Goal: Complete Application Form: Complete application form

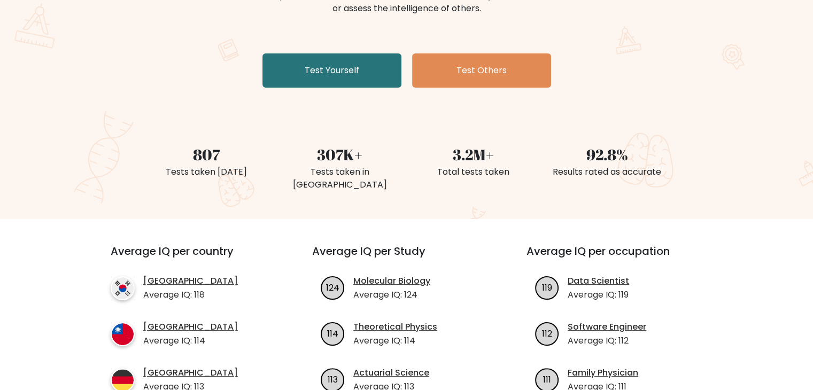
scroll to position [160, 0]
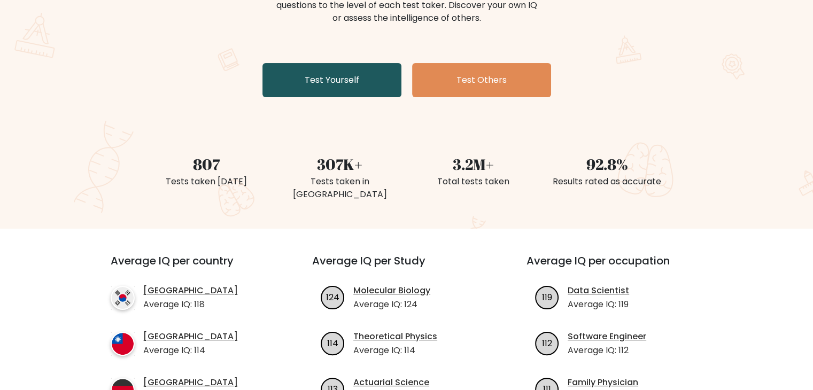
click at [326, 88] on link "Test Yourself" at bounding box center [332, 80] width 139 height 34
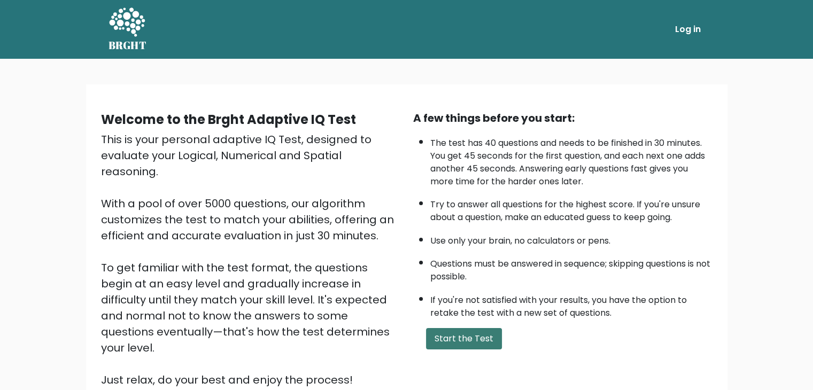
click at [464, 334] on button "Start the Test" at bounding box center [464, 338] width 76 height 21
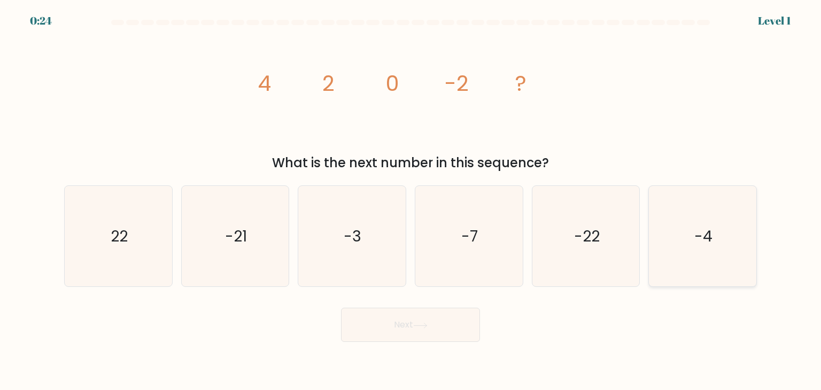
click at [663, 222] on icon "-4" at bounding box center [702, 236] width 101 height 101
click at [411, 201] on input "f. -4" at bounding box center [411, 197] width 1 height 5
radio input "true"
click at [379, 323] on button "Next" at bounding box center [410, 325] width 139 height 34
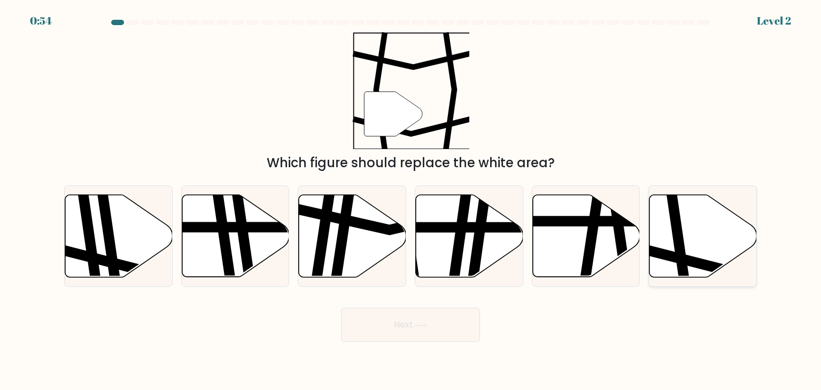
click at [687, 237] on icon at bounding box center [703, 236] width 107 height 82
click at [411, 201] on input "f." at bounding box center [411, 197] width 1 height 5
radio input "true"
click at [392, 328] on button "Next" at bounding box center [410, 325] width 139 height 34
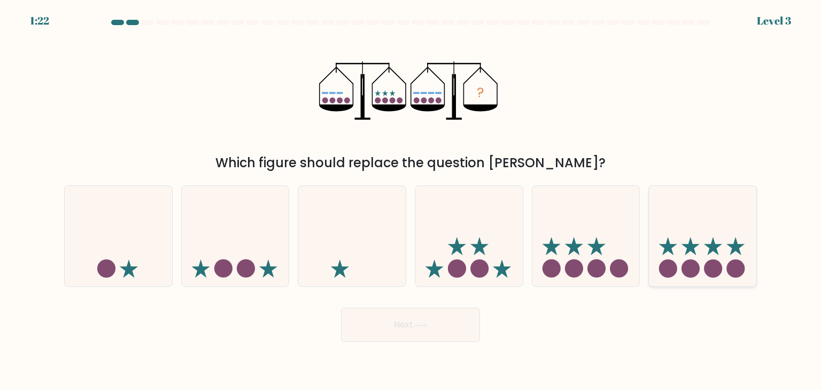
click at [694, 238] on icon at bounding box center [702, 236] width 107 height 89
click at [411, 201] on input "f." at bounding box center [411, 197] width 1 height 5
radio input "true"
click at [456, 323] on button "Next" at bounding box center [410, 325] width 139 height 34
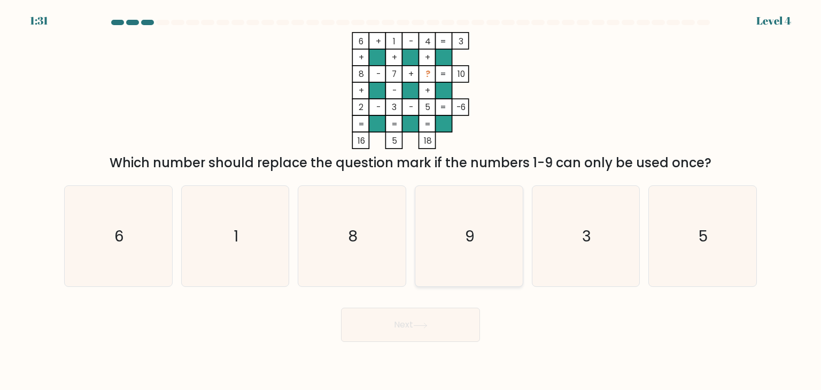
click at [459, 249] on icon "9" at bounding box center [469, 236] width 101 height 101
click at [411, 201] on input "d. 9" at bounding box center [411, 197] width 1 height 5
radio input "true"
click at [395, 328] on button "Next" at bounding box center [410, 325] width 139 height 34
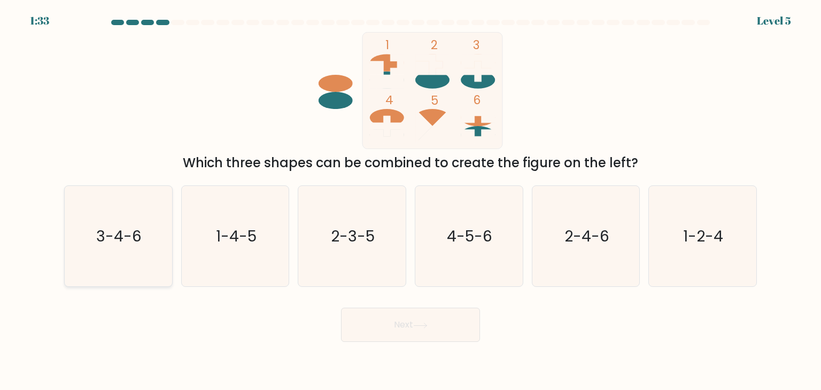
click at [128, 259] on icon "3-4-6" at bounding box center [118, 236] width 101 height 101
click at [411, 201] on input "a. 3-4-6" at bounding box center [411, 197] width 1 height 5
radio input "true"
click at [422, 321] on button "Next" at bounding box center [410, 325] width 139 height 34
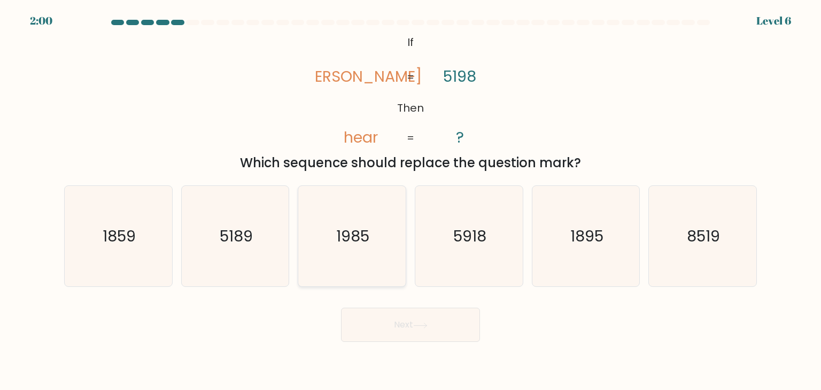
click at [350, 236] on text "1985" at bounding box center [353, 236] width 33 height 21
click at [411, 201] on input "c. 1985" at bounding box center [411, 197] width 1 height 5
radio input "true"
click at [409, 322] on button "Next" at bounding box center [410, 325] width 139 height 34
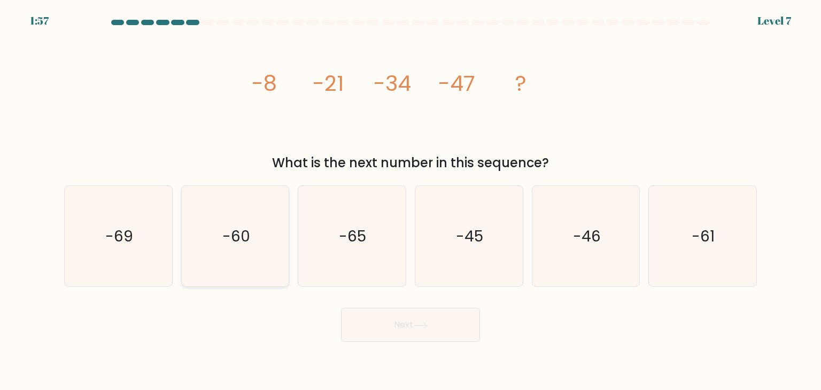
click at [263, 238] on icon "-60" at bounding box center [235, 236] width 101 height 101
click at [411, 201] on input "b. -60" at bounding box center [411, 197] width 1 height 5
radio input "true"
click at [427, 330] on button "Next" at bounding box center [410, 325] width 139 height 34
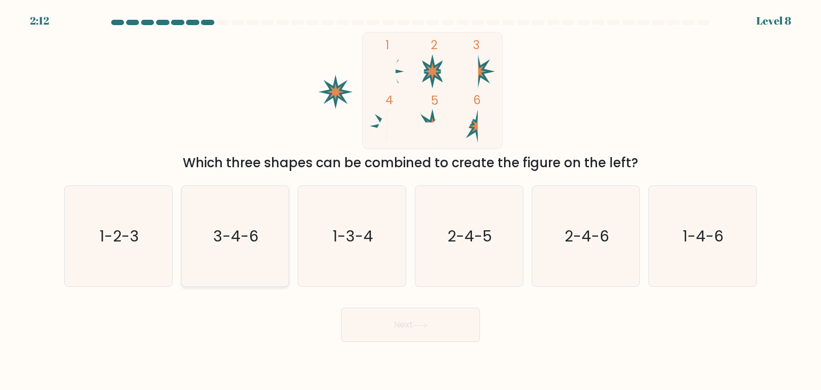
click at [237, 266] on icon "3-4-6" at bounding box center [235, 236] width 101 height 101
click at [411, 201] on input "b. 3-4-6" at bounding box center [411, 197] width 1 height 5
radio input "true"
click at [456, 321] on button "Next" at bounding box center [410, 325] width 139 height 34
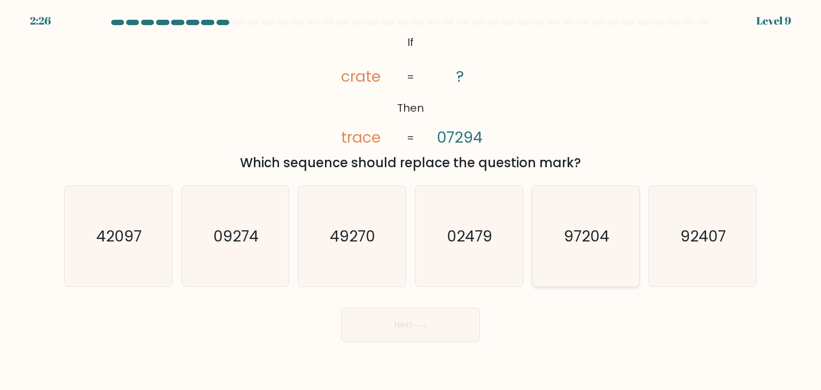
click at [574, 230] on text "97204" at bounding box center [586, 236] width 45 height 21
click at [411, 201] on input "e. 97204" at bounding box center [411, 197] width 1 height 5
radio input "true"
click at [405, 325] on button "Next" at bounding box center [410, 325] width 139 height 34
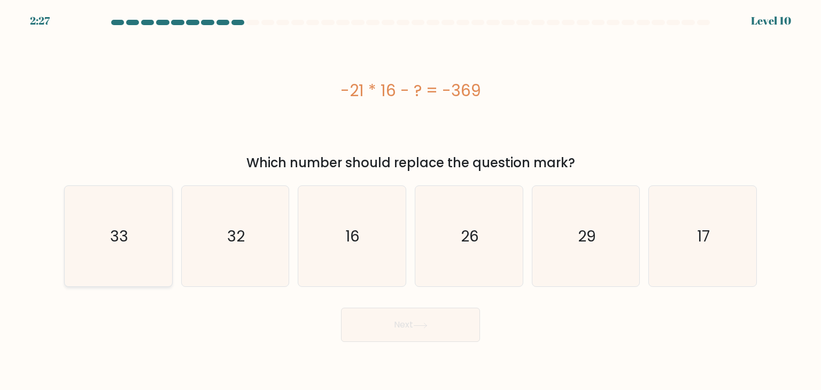
click at [116, 231] on text "33" at bounding box center [119, 236] width 18 height 21
click at [411, 201] on input "a. 33" at bounding box center [411, 197] width 1 height 5
radio input "true"
click at [380, 317] on button "Next" at bounding box center [410, 325] width 139 height 34
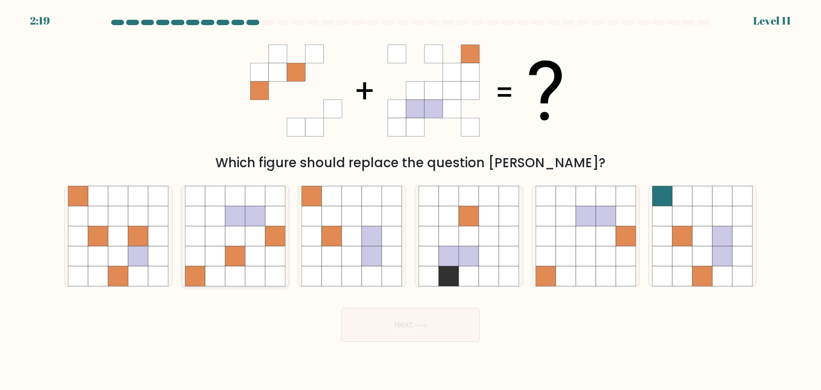
click at [232, 226] on icon at bounding box center [235, 236] width 20 height 20
click at [411, 201] on input "b." at bounding box center [411, 197] width 1 height 5
radio input "true"
click at [425, 330] on button "Next" at bounding box center [410, 325] width 139 height 34
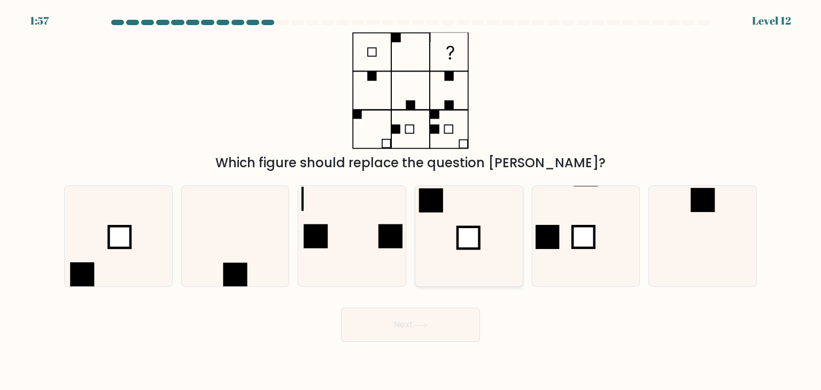
click at [471, 227] on rect at bounding box center [469, 238] width 22 height 22
click at [411, 201] on input "d." at bounding box center [411, 197] width 1 height 5
radio input "true"
click at [461, 334] on button "Next" at bounding box center [410, 325] width 139 height 34
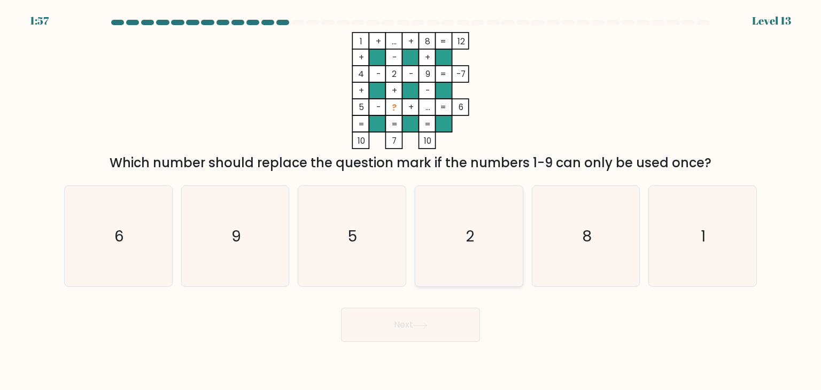
click at [467, 214] on icon "2" at bounding box center [469, 236] width 101 height 101
click at [411, 201] on input "d. 2" at bounding box center [411, 197] width 1 height 5
radio input "true"
click at [440, 328] on button "Next" at bounding box center [410, 325] width 139 height 34
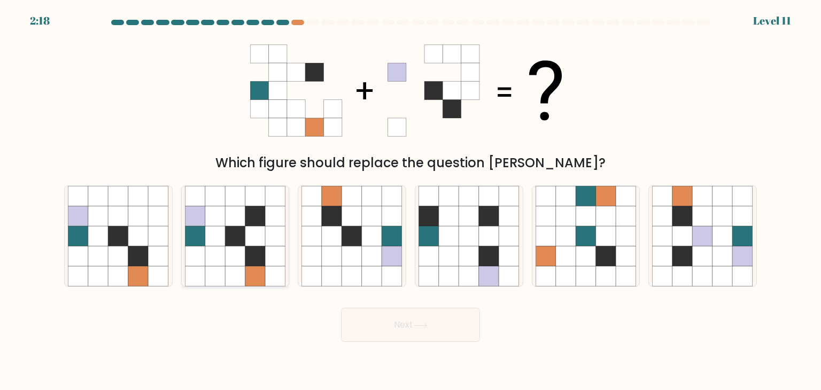
click at [235, 240] on icon at bounding box center [235, 236] width 20 height 20
click at [411, 201] on input "b." at bounding box center [411, 197] width 1 height 5
radio input "true"
click at [409, 328] on button "Next" at bounding box center [410, 325] width 139 height 34
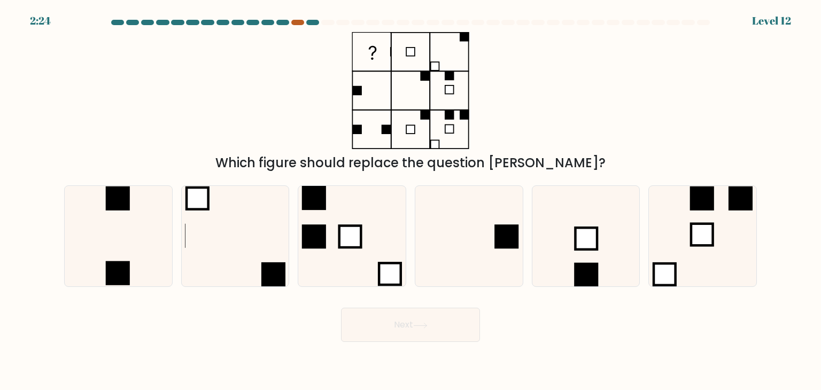
click at [293, 22] on div at bounding box center [297, 22] width 13 height 5
click at [295, 21] on div at bounding box center [297, 22] width 13 height 5
click at [303, 22] on div at bounding box center [297, 22] width 13 height 5
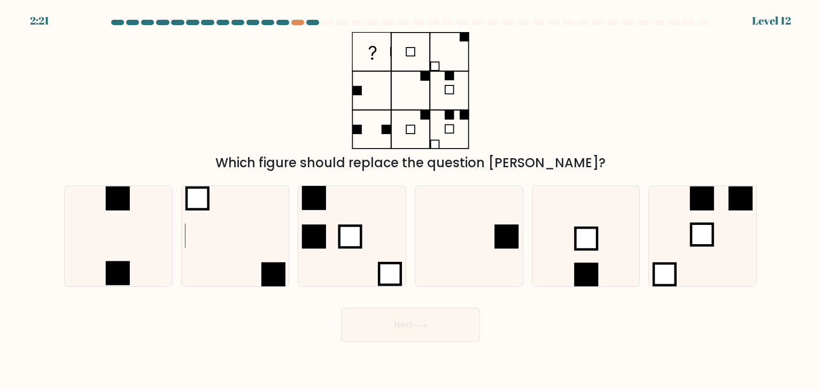
click at [316, 22] on div at bounding box center [312, 22] width 13 height 5
drag, startPoint x: 299, startPoint y: 23, endPoint x: 287, endPoint y: 21, distance: 12.5
click at [298, 23] on div at bounding box center [297, 22] width 13 height 5
click at [496, 244] on rect at bounding box center [507, 237] width 24 height 24
click at [411, 201] on input "d." at bounding box center [411, 197] width 1 height 5
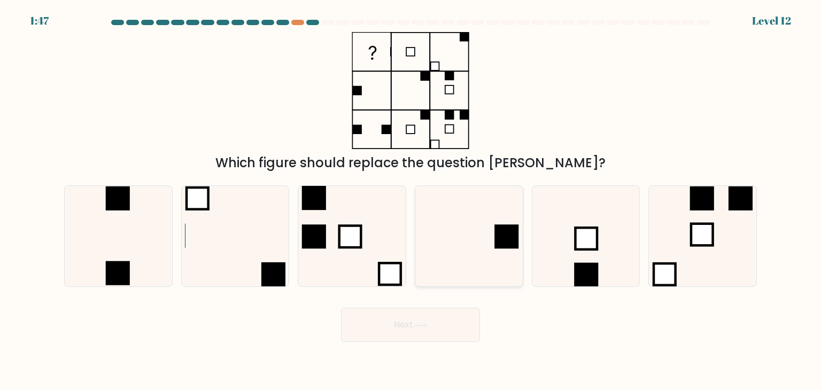
radio input "true"
click at [432, 315] on button "Next" at bounding box center [410, 325] width 139 height 34
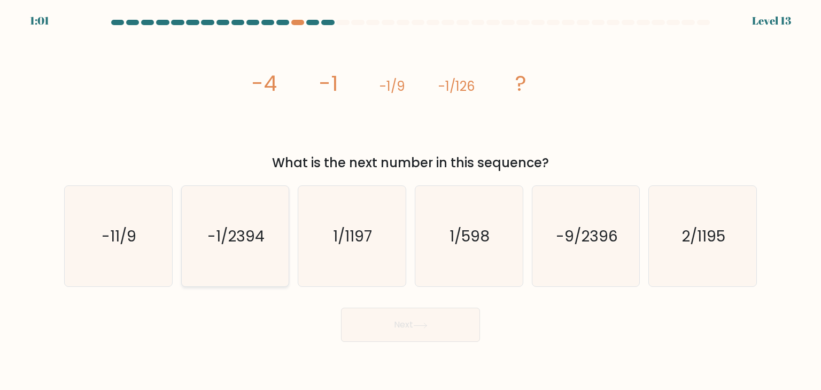
click at [242, 225] on icon "-1/2394" at bounding box center [235, 236] width 101 height 101
click at [411, 201] on input "b. -1/2394" at bounding box center [411, 197] width 1 height 5
radio input "true"
click at [383, 330] on button "Next" at bounding box center [410, 325] width 139 height 34
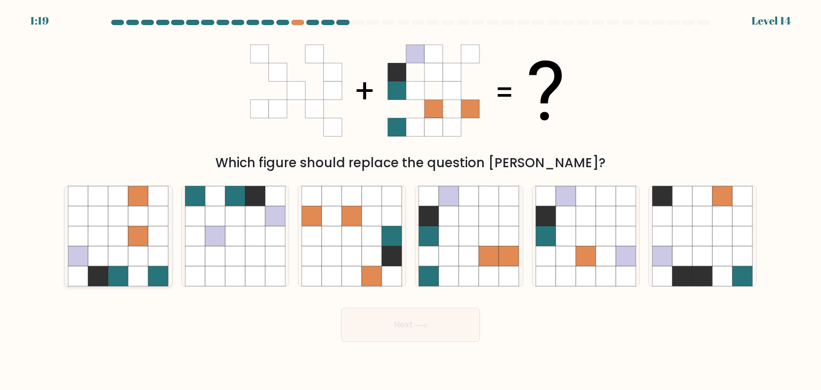
click at [141, 256] on icon at bounding box center [138, 257] width 20 height 20
click at [411, 201] on input "a." at bounding box center [411, 197] width 1 height 5
radio input "true"
click at [398, 332] on button "Next" at bounding box center [410, 325] width 139 height 34
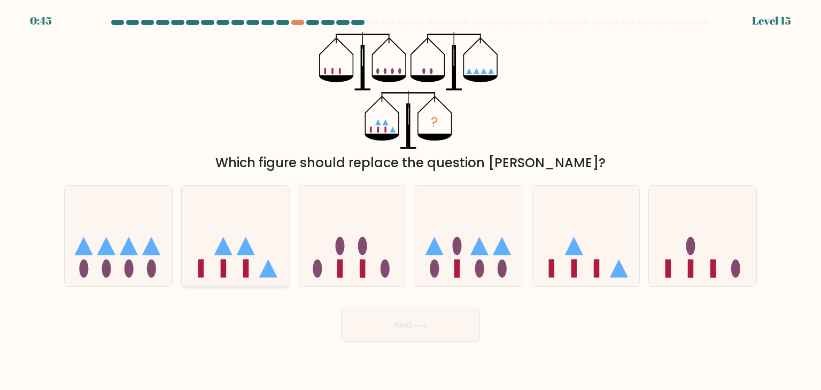
click at [244, 240] on icon at bounding box center [235, 236] width 107 height 89
click at [411, 201] on input "b." at bounding box center [411, 197] width 1 height 5
radio input "true"
click at [376, 314] on button "Next" at bounding box center [410, 325] width 139 height 34
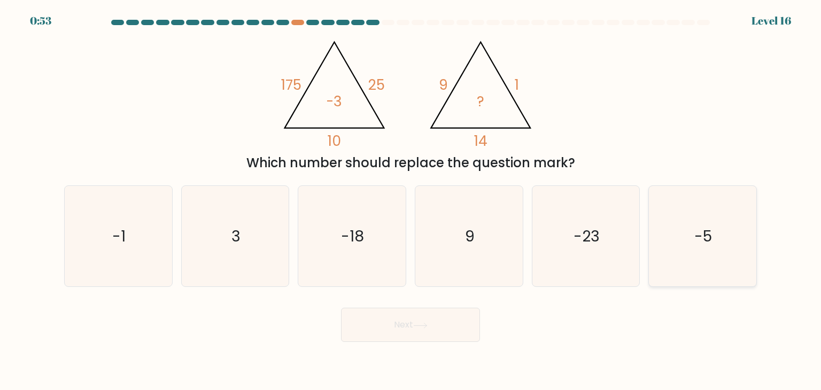
click at [746, 217] on icon "-5" at bounding box center [702, 236] width 101 height 101
click at [411, 201] on input "f. -5" at bounding box center [411, 197] width 1 height 5
radio input "true"
click at [398, 329] on button "Next" at bounding box center [410, 325] width 139 height 34
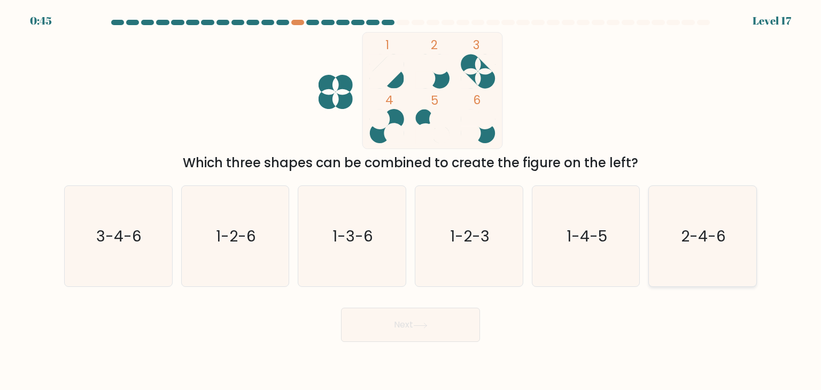
click at [719, 223] on icon "2-4-6" at bounding box center [702, 236] width 101 height 101
click at [411, 201] on input "f. 2-4-6" at bounding box center [411, 197] width 1 height 5
radio input "true"
click at [387, 327] on button "Next" at bounding box center [410, 325] width 139 height 34
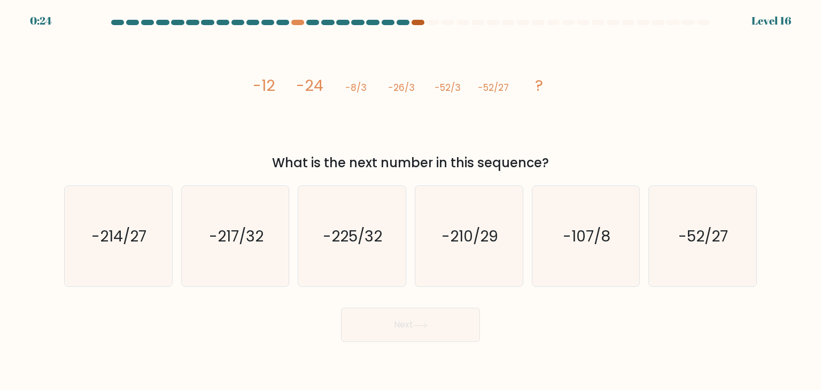
click at [424, 22] on div at bounding box center [418, 22] width 13 height 5
click at [434, 22] on div at bounding box center [433, 22] width 13 height 5
click at [362, 242] on text "-225/32" at bounding box center [353, 236] width 59 height 21
click at [411, 201] on input "c. -225/32" at bounding box center [411, 197] width 1 height 5
radio input "true"
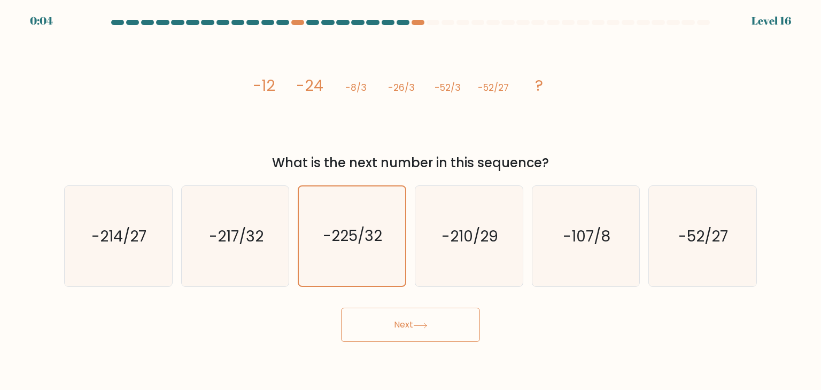
click at [411, 316] on button "Next" at bounding box center [410, 325] width 139 height 34
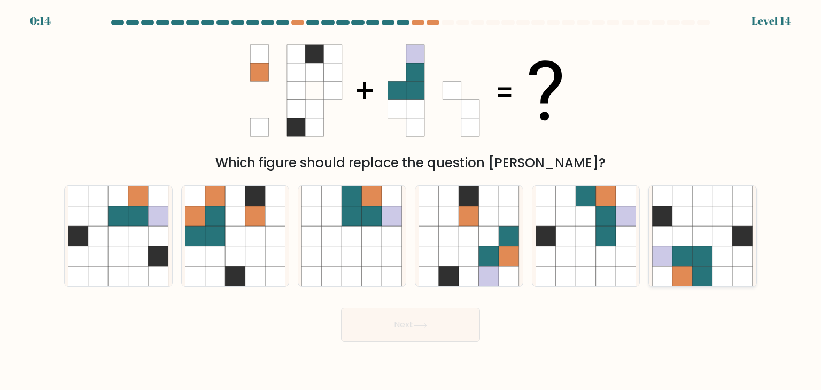
click at [692, 258] on icon at bounding box center [683, 257] width 20 height 20
click at [411, 201] on input "f." at bounding box center [411, 197] width 1 height 5
radio input "true"
click at [391, 324] on button "Next" at bounding box center [410, 325] width 139 height 34
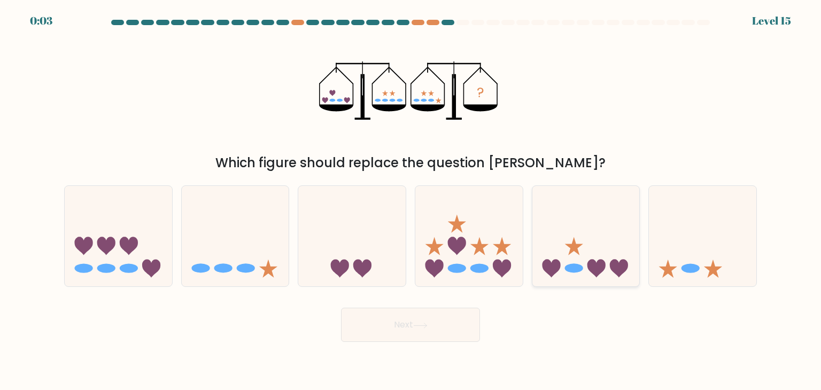
click at [597, 232] on icon at bounding box center [586, 236] width 107 height 89
click at [411, 201] on input "e." at bounding box center [411, 197] width 1 height 5
radio input "true"
click at [409, 325] on button "Next" at bounding box center [410, 325] width 139 height 34
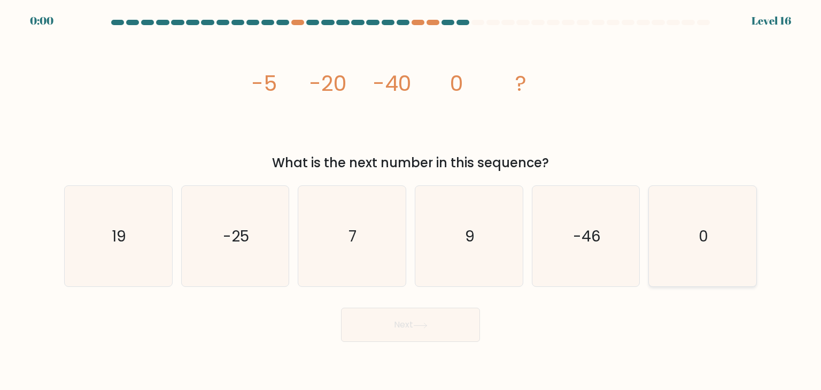
click at [692, 234] on icon "0" at bounding box center [702, 236] width 101 height 101
click at [411, 201] on input "f. 0" at bounding box center [411, 197] width 1 height 5
radio input "true"
click at [439, 327] on div "Next" at bounding box center [411, 321] width 706 height 42
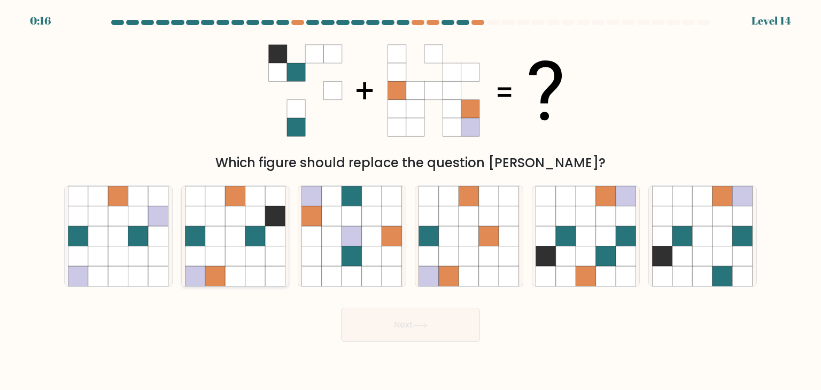
click at [259, 248] on icon at bounding box center [255, 257] width 20 height 20
click at [411, 201] on input "b." at bounding box center [411, 197] width 1 height 5
radio input "true"
click at [405, 328] on button "Next" at bounding box center [410, 325] width 139 height 34
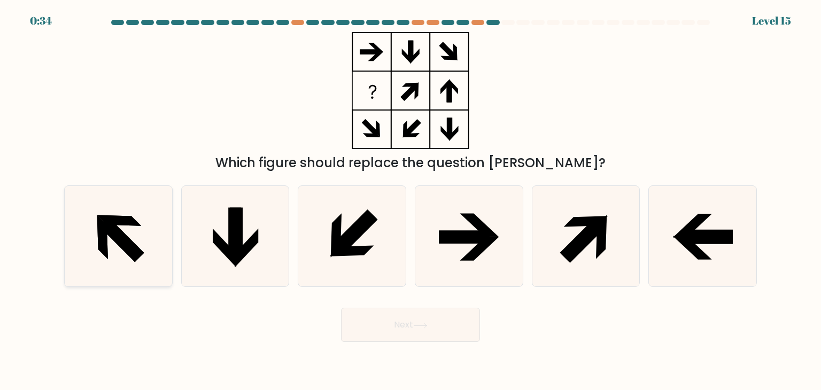
click at [126, 232] on icon at bounding box center [118, 236] width 101 height 101
click at [411, 201] on input "a." at bounding box center [411, 197] width 1 height 5
radio input "true"
click at [458, 337] on button "Next" at bounding box center [410, 325] width 139 height 34
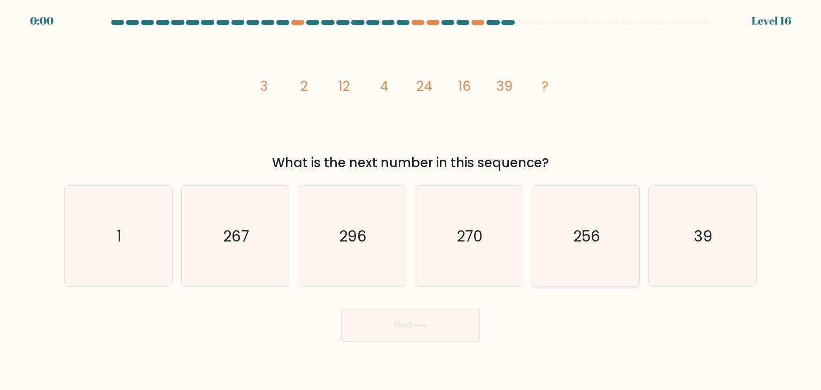
drag, startPoint x: 680, startPoint y: 241, endPoint x: 567, endPoint y: 274, distance: 117.6
click at [671, 246] on icon "39" at bounding box center [702, 236] width 101 height 101
click at [411, 201] on input "f. 39" at bounding box center [411, 197] width 1 height 5
radio input "true"
click at [475, 317] on button "Next" at bounding box center [410, 325] width 139 height 34
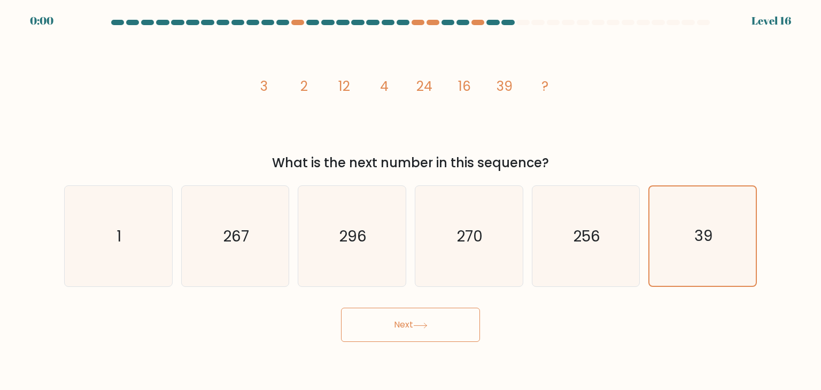
click at [475, 317] on div "Next" at bounding box center [411, 321] width 706 height 42
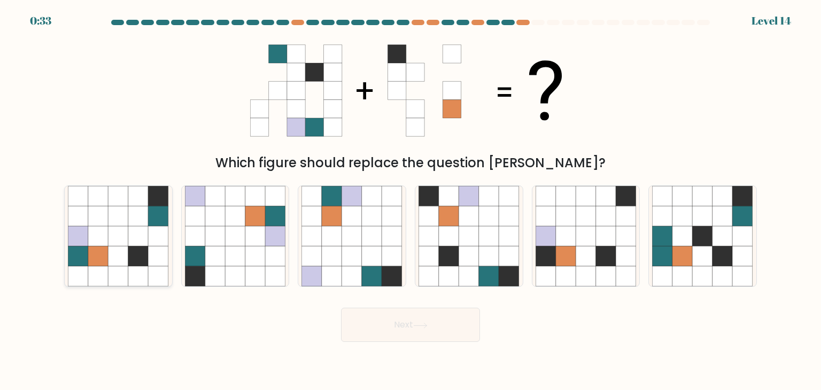
click at [121, 274] on icon at bounding box center [119, 277] width 20 height 20
click at [411, 201] on input "a." at bounding box center [411, 197] width 1 height 5
radio input "true"
click at [397, 331] on button "Next" at bounding box center [410, 325] width 139 height 34
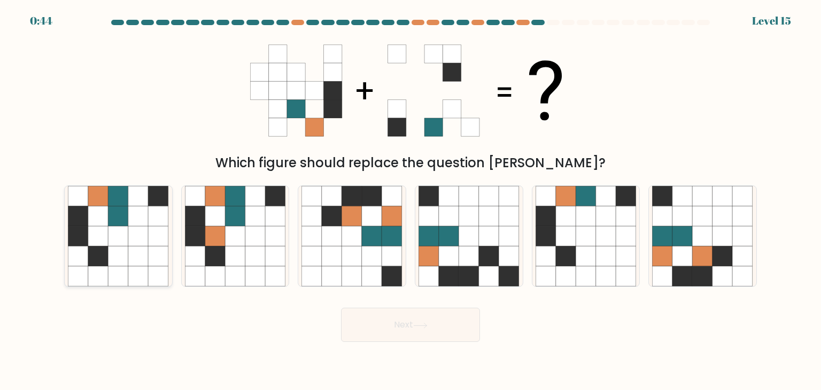
click at [123, 220] on icon at bounding box center [119, 216] width 20 height 20
click at [411, 201] on input "a." at bounding box center [411, 197] width 1 height 5
radio input "true"
click at [422, 330] on button "Next" at bounding box center [410, 325] width 139 height 34
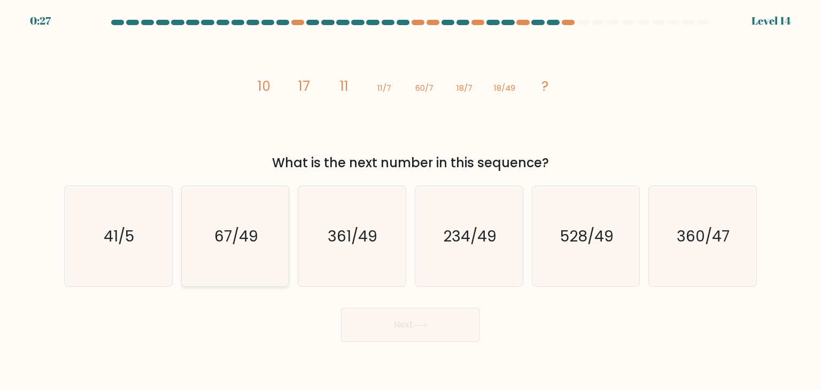
click at [254, 232] on text "67/49" at bounding box center [236, 236] width 44 height 21
click at [411, 201] on input "b. 67/49" at bounding box center [411, 197] width 1 height 5
radio input "true"
click at [423, 317] on button "Next" at bounding box center [410, 325] width 139 height 34
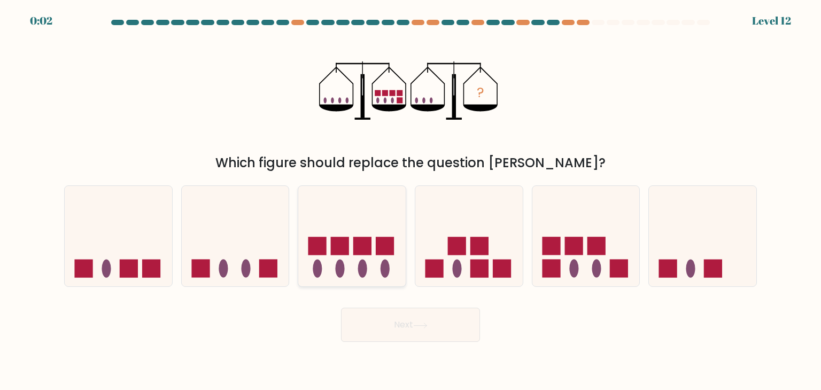
click at [348, 244] on rect at bounding box center [340, 246] width 18 height 18
click at [411, 201] on input "c." at bounding box center [411, 197] width 1 height 5
radio input "true"
drag, startPoint x: 463, startPoint y: 256, endPoint x: 462, endPoint y: 298, distance: 42.3
click at [466, 257] on icon at bounding box center [468, 236] width 107 height 89
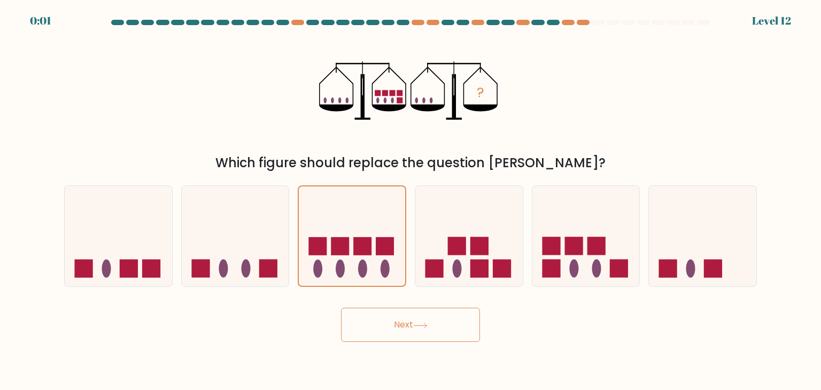
click at [411, 201] on input "d." at bounding box center [411, 197] width 1 height 5
radio input "true"
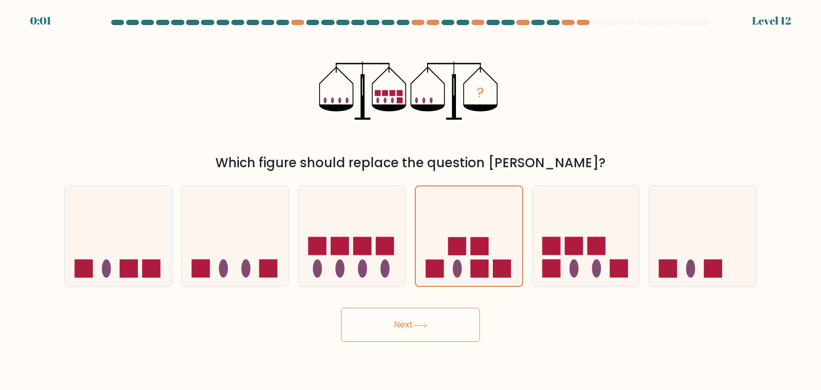
click at [445, 322] on button "Next" at bounding box center [410, 325] width 139 height 34
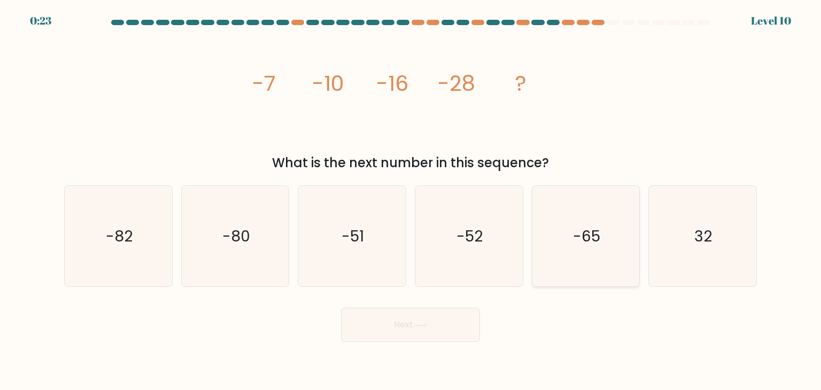
click at [607, 229] on icon "-65" at bounding box center [586, 236] width 101 height 101
click at [411, 201] on input "e. -65" at bounding box center [411, 197] width 1 height 5
radio input "true"
click at [449, 330] on button "Next" at bounding box center [410, 325] width 139 height 34
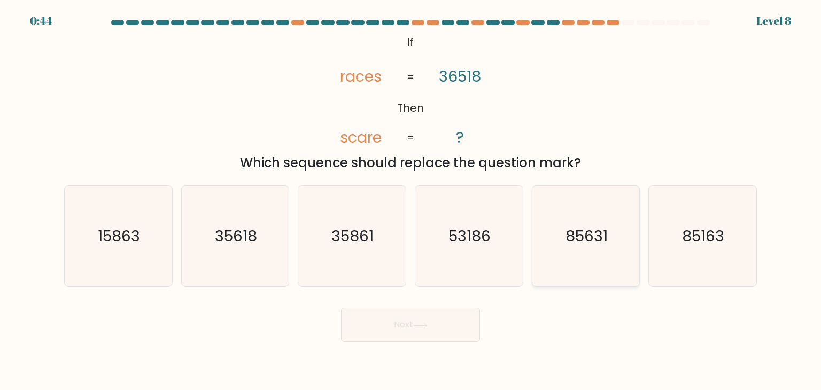
click at [576, 236] on text "85631" at bounding box center [587, 236] width 42 height 21
click at [411, 201] on input "e. 85631" at bounding box center [411, 197] width 1 height 5
radio input "true"
click at [409, 326] on button "Next" at bounding box center [410, 325] width 139 height 34
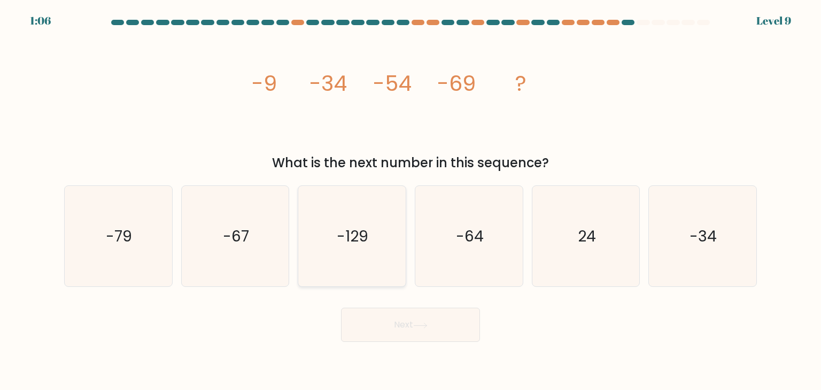
click at [356, 244] on text "-129" at bounding box center [353, 236] width 32 height 21
click at [411, 201] on input "c. -129" at bounding box center [411, 197] width 1 height 5
radio input "true"
click at [392, 320] on button "Next" at bounding box center [410, 325] width 139 height 34
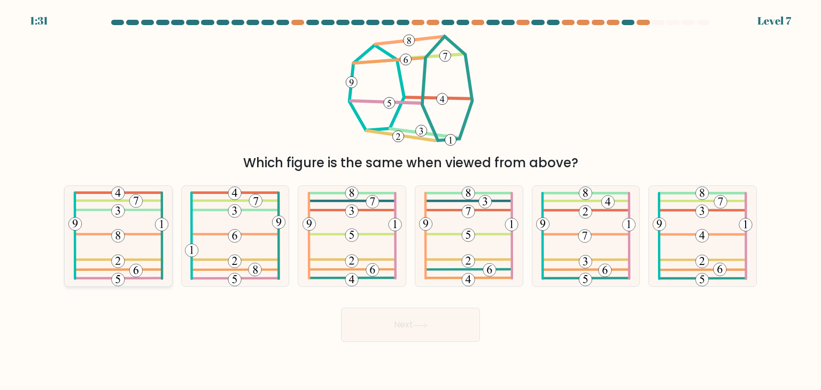
click at [116, 224] on icon at bounding box center [118, 236] width 101 height 101
click at [411, 201] on input "a." at bounding box center [411, 197] width 1 height 5
radio input "true"
click at [432, 329] on button "Next" at bounding box center [410, 325] width 139 height 34
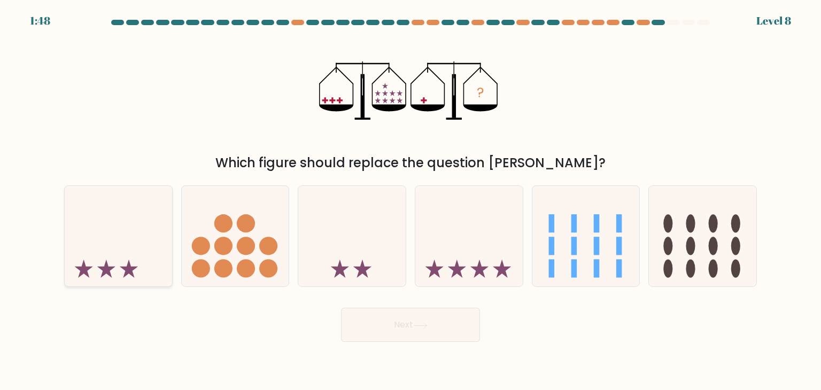
click at [107, 228] on icon at bounding box center [118, 236] width 107 height 89
click at [411, 201] on input "a." at bounding box center [411, 197] width 1 height 5
radio input "true"
click at [411, 317] on button "Next" at bounding box center [410, 325] width 139 height 34
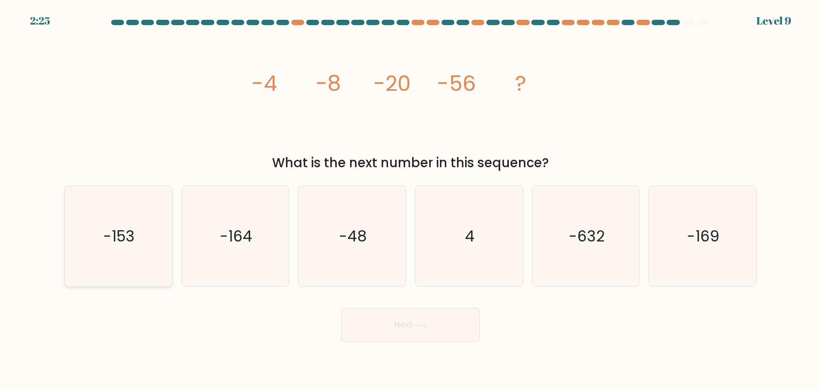
click at [144, 243] on icon "-153" at bounding box center [118, 236] width 101 height 101
click at [411, 201] on input "a. -153" at bounding box center [411, 197] width 1 height 5
radio input "true"
click at [400, 328] on button "Next" at bounding box center [410, 325] width 139 height 34
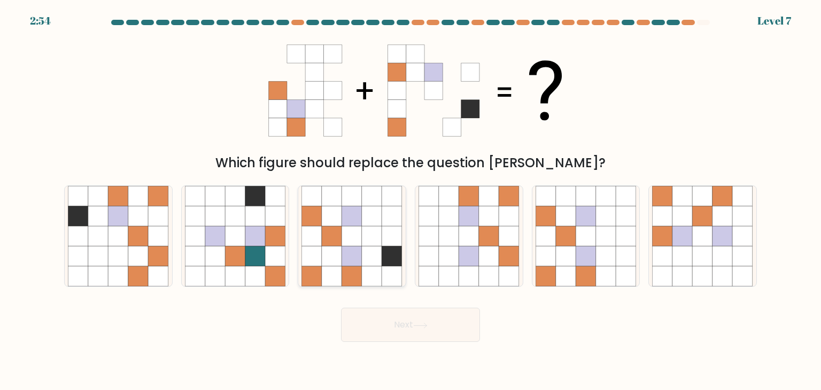
click at [379, 235] on icon at bounding box center [372, 236] width 20 height 20
click at [411, 201] on input "c." at bounding box center [411, 197] width 1 height 5
radio input "true"
click at [421, 329] on button "Next" at bounding box center [410, 325] width 139 height 34
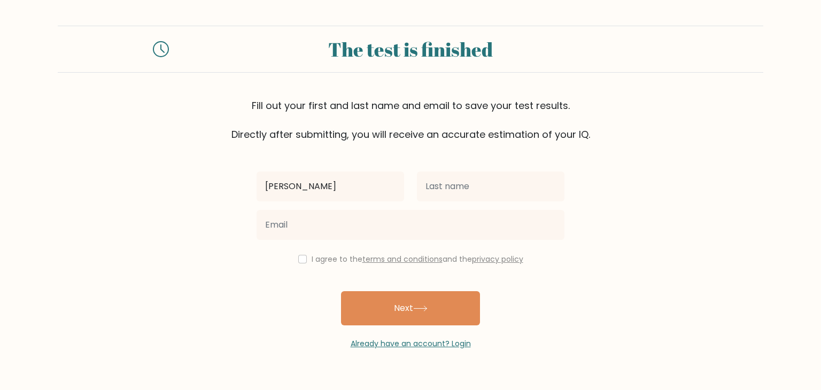
type input "[PERSON_NAME]"
click at [298, 257] on input "checkbox" at bounding box center [302, 259] width 9 height 9
checkbox input "true"
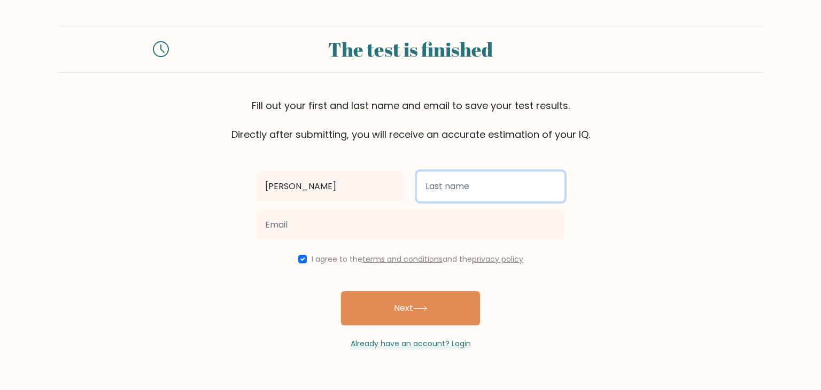
click at [442, 186] on input "text" at bounding box center [491, 187] width 148 height 30
type input "[PERSON_NAME]"
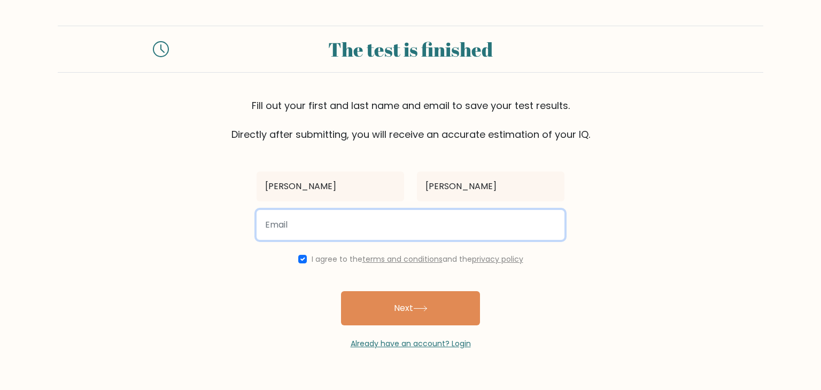
click at [421, 227] on input "email" at bounding box center [411, 225] width 308 height 30
type input "anshmanchandaam@gmail.com"
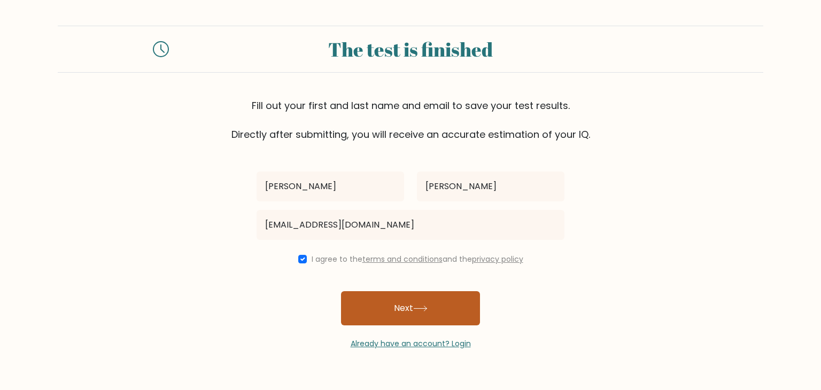
click at [406, 311] on button "Next" at bounding box center [410, 308] width 139 height 34
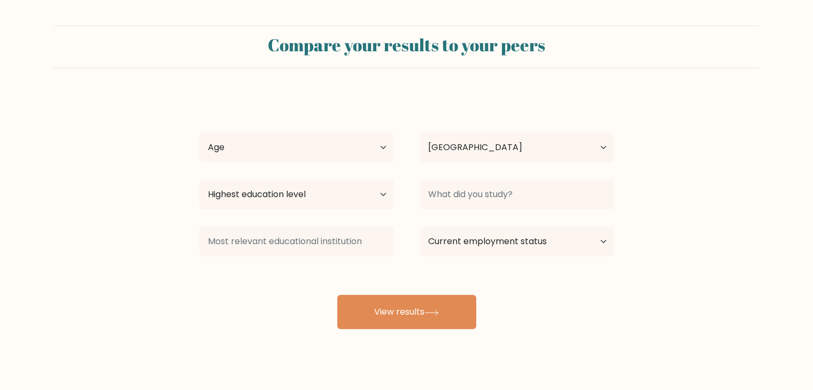
select select "IN"
click at [350, 153] on select "Age Under [DEMOGRAPHIC_DATA] [DEMOGRAPHIC_DATA] [DEMOGRAPHIC_DATA] [DEMOGRAPHIC…" at bounding box center [296, 148] width 195 height 30
select select "min_18"
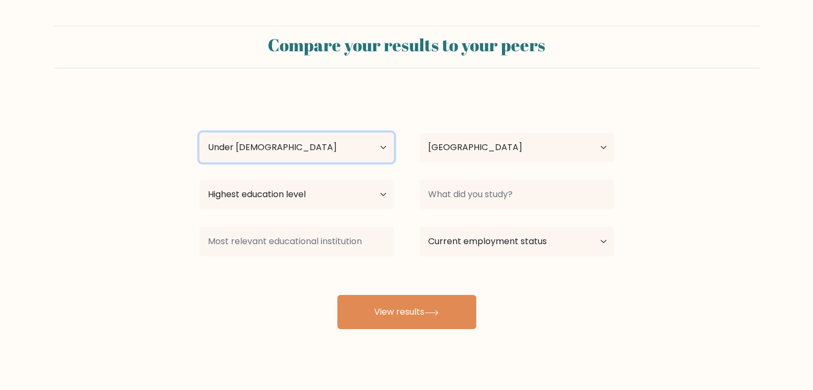
click at [199, 133] on select "Age Under [DEMOGRAPHIC_DATA] [DEMOGRAPHIC_DATA] [DEMOGRAPHIC_DATA] [DEMOGRAPHIC…" at bounding box center [296, 148] width 195 height 30
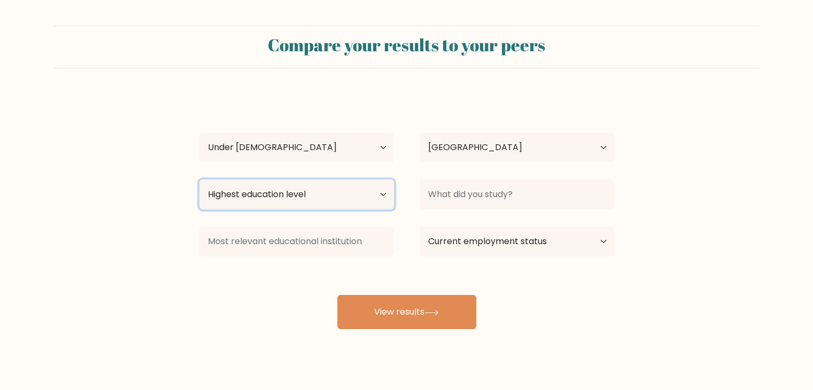
click at [330, 200] on select "Highest education level No schooling Primary Lower Secondary Upper Secondary Oc…" at bounding box center [296, 195] width 195 height 30
select select "upper_secondary"
click at [199, 180] on select "Highest education level No schooling Primary Lower Secondary Upper Secondary Oc…" at bounding box center [296, 195] width 195 height 30
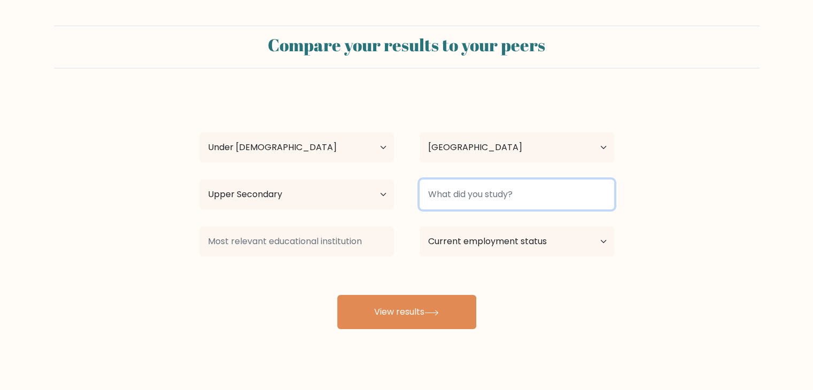
click at [471, 198] on input at bounding box center [517, 195] width 195 height 30
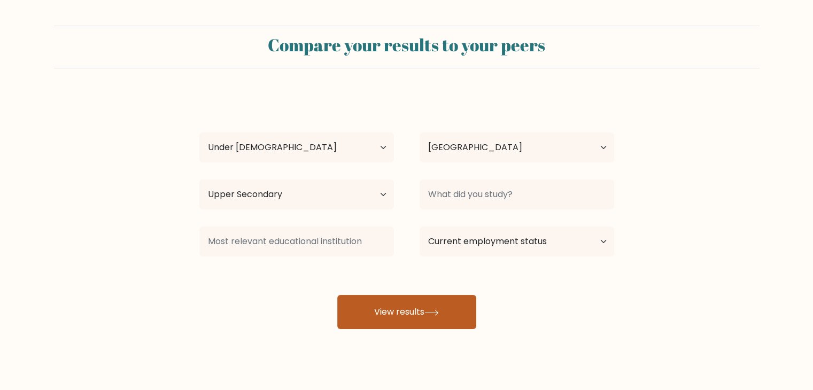
click at [424, 310] on button "View results" at bounding box center [406, 312] width 139 height 34
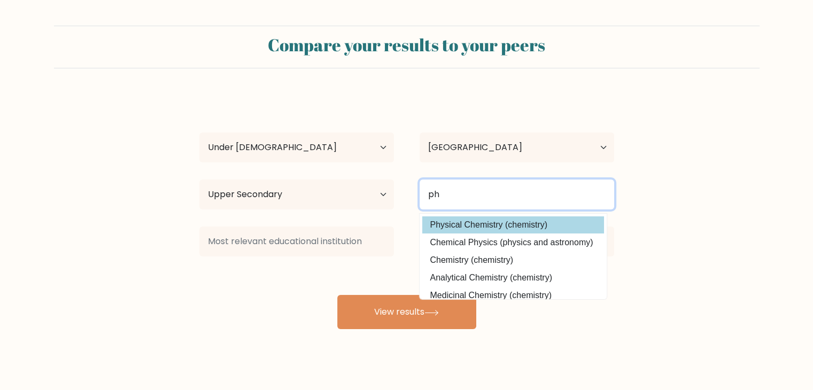
type input "p"
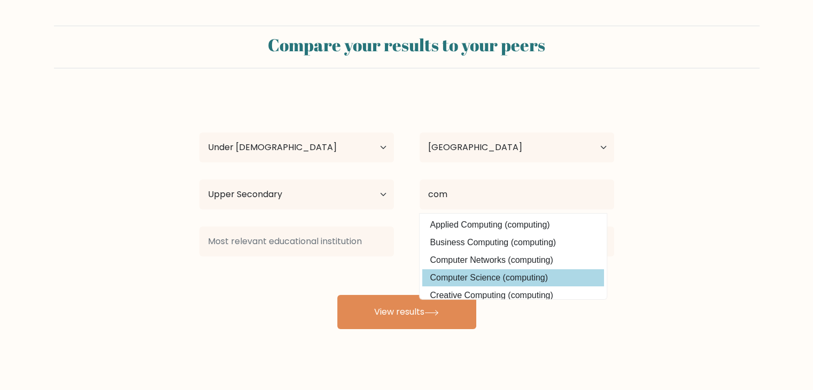
click at [494, 272] on option "Computer Science (computing)" at bounding box center [513, 278] width 182 height 17
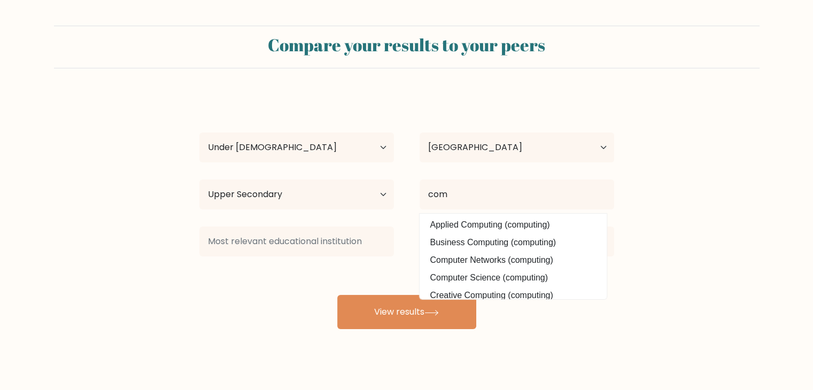
type input "Computer Science"
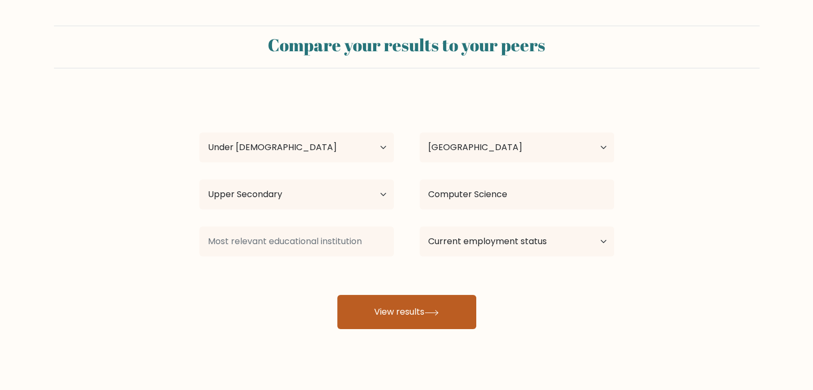
click at [375, 304] on button "View results" at bounding box center [406, 312] width 139 height 34
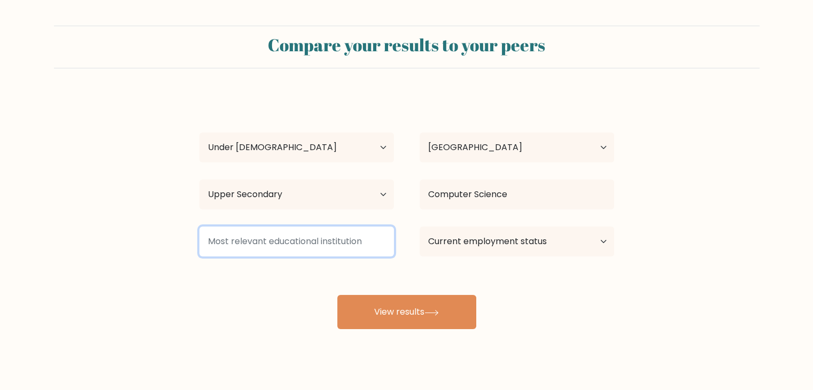
click at [340, 244] on input at bounding box center [296, 242] width 195 height 30
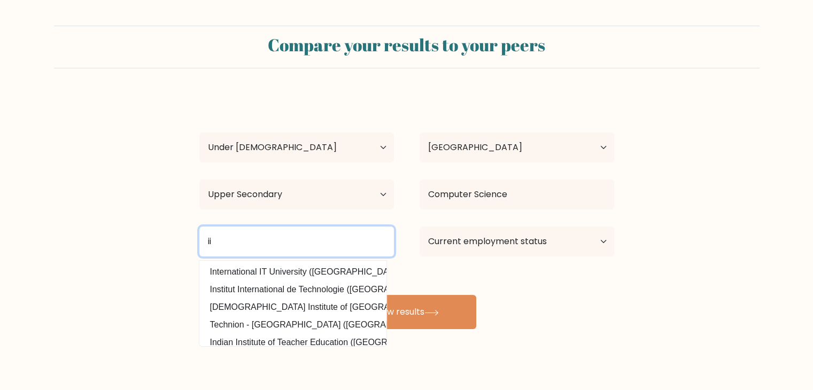
type input "i"
click at [337, 295] on button "View results" at bounding box center [406, 312] width 139 height 34
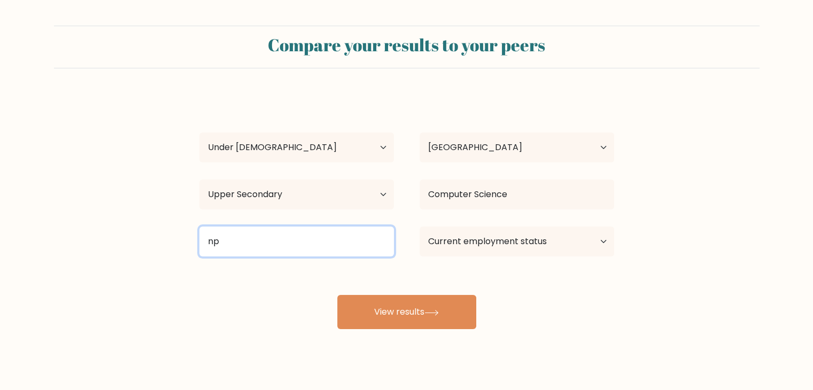
click at [319, 255] on input "np" at bounding box center [296, 242] width 195 height 30
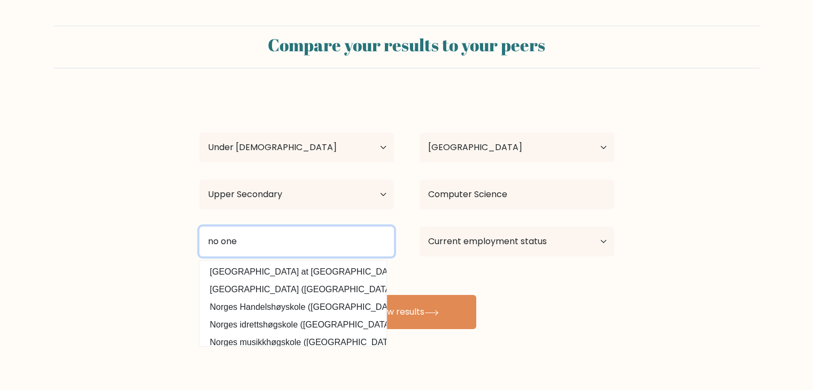
type input "no one"
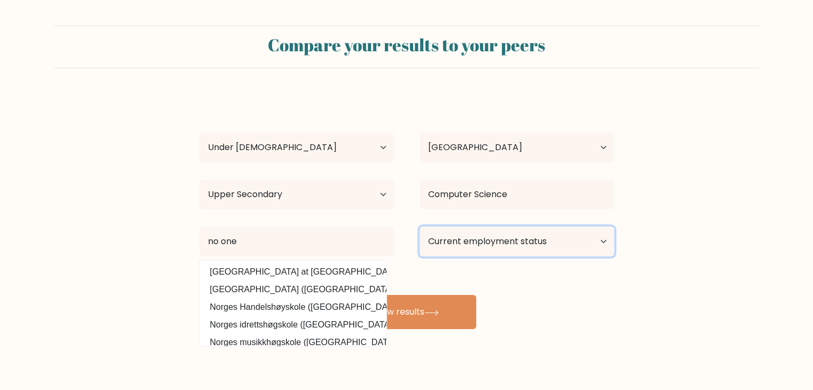
click at [484, 243] on select "Current employment status Employed Student Retired Other / prefer not to answer" at bounding box center [517, 242] width 195 height 30
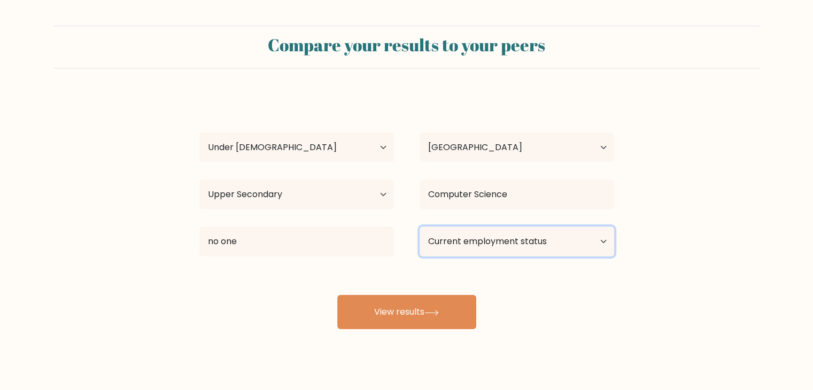
select select "student"
click at [420, 227] on select "Current employment status Employed Student Retired Other / prefer not to answer" at bounding box center [517, 242] width 195 height 30
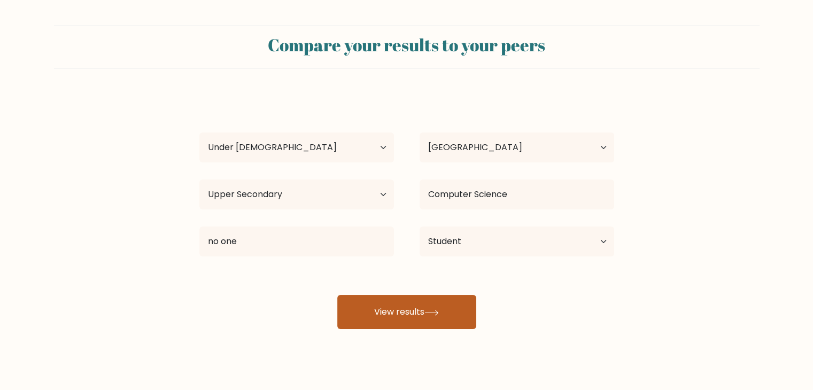
click at [445, 320] on button "View results" at bounding box center [406, 312] width 139 height 34
